Goal: Task Accomplishment & Management: Use online tool/utility

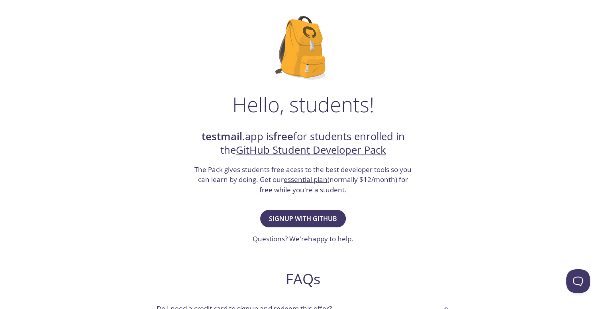
scroll to position [46, 0]
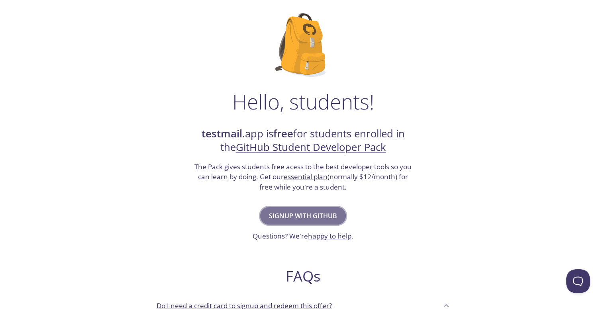
click at [322, 216] on span "Signup with GitHub" at bounding box center [303, 215] width 68 height 11
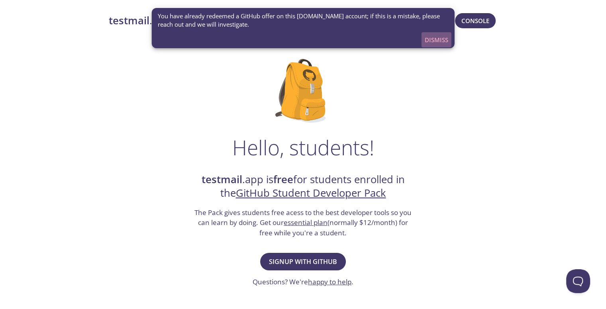
click at [437, 39] on span "Dismiss" at bounding box center [437, 40] width 24 height 10
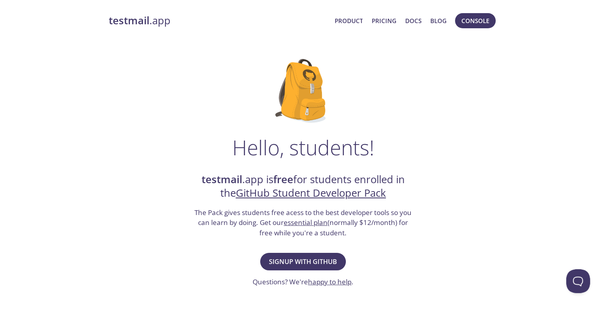
click at [135, 18] on strong "testmail" at bounding box center [129, 21] width 41 height 14
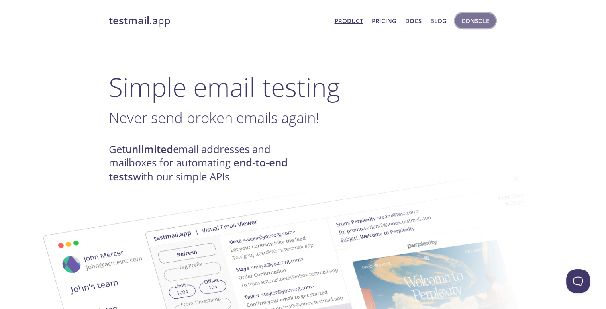
click at [485, 26] on button "Console" at bounding box center [475, 20] width 41 height 15
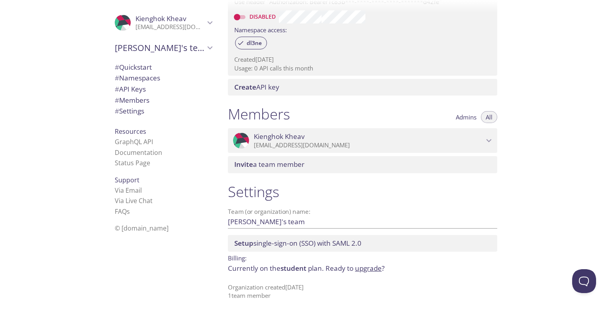
scroll to position [257, 0]
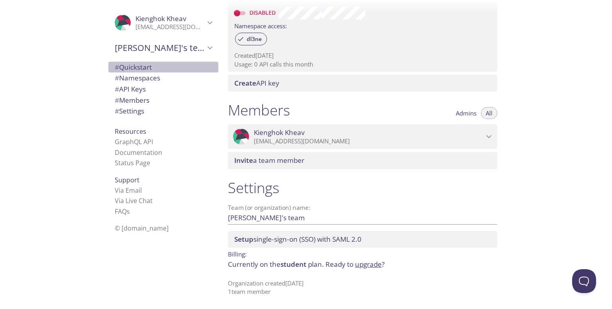
click at [128, 67] on span "# Quickstart" at bounding box center [133, 67] width 37 height 9
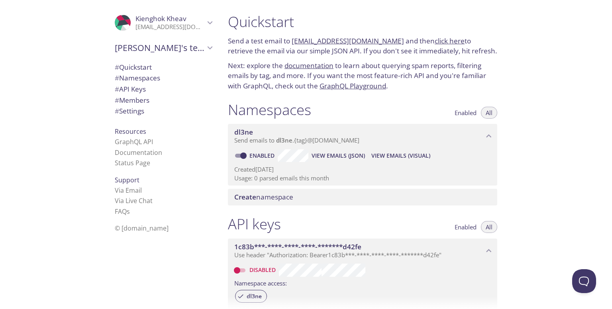
click at [441, 39] on link "click here" at bounding box center [450, 40] width 30 height 9
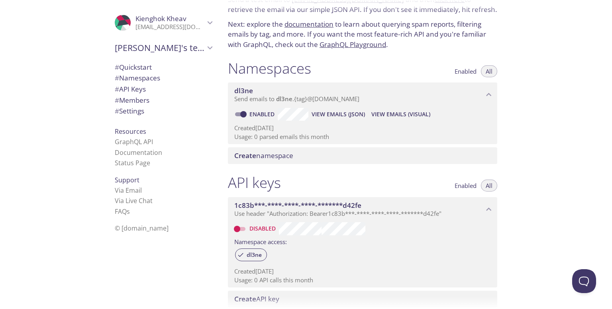
click at [240, 232] on input "Disabled" at bounding box center [237, 229] width 29 height 10
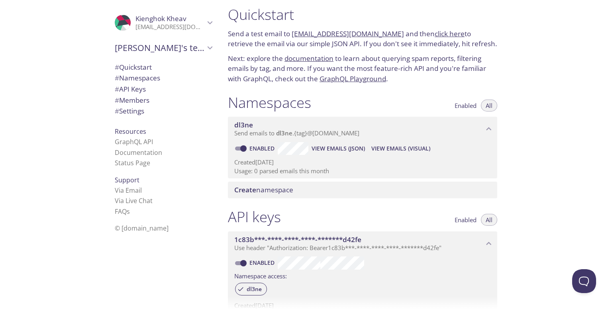
scroll to position [0, 0]
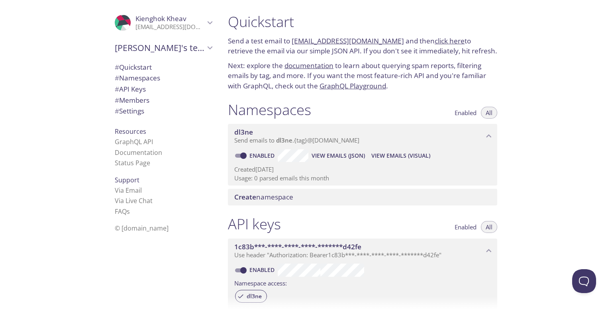
click at [435, 39] on link "click here" at bounding box center [450, 40] width 30 height 9
click at [317, 39] on link "dl3ne.test@inbox.testmail.app" at bounding box center [348, 40] width 112 height 9
click at [306, 68] on link "documentation" at bounding box center [309, 65] width 49 height 9
click at [240, 268] on input "Enabled" at bounding box center [243, 271] width 29 height 10
checkbox input "false"
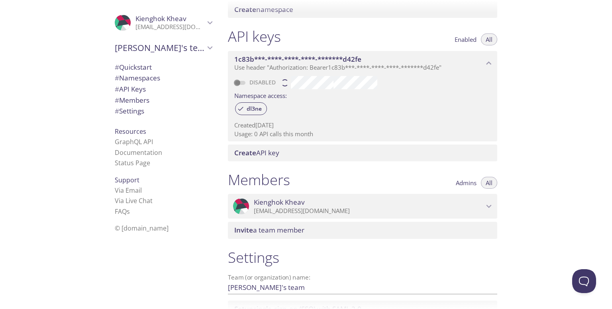
scroll to position [257, 0]
